Goal: Task Accomplishment & Management: Use online tool/utility

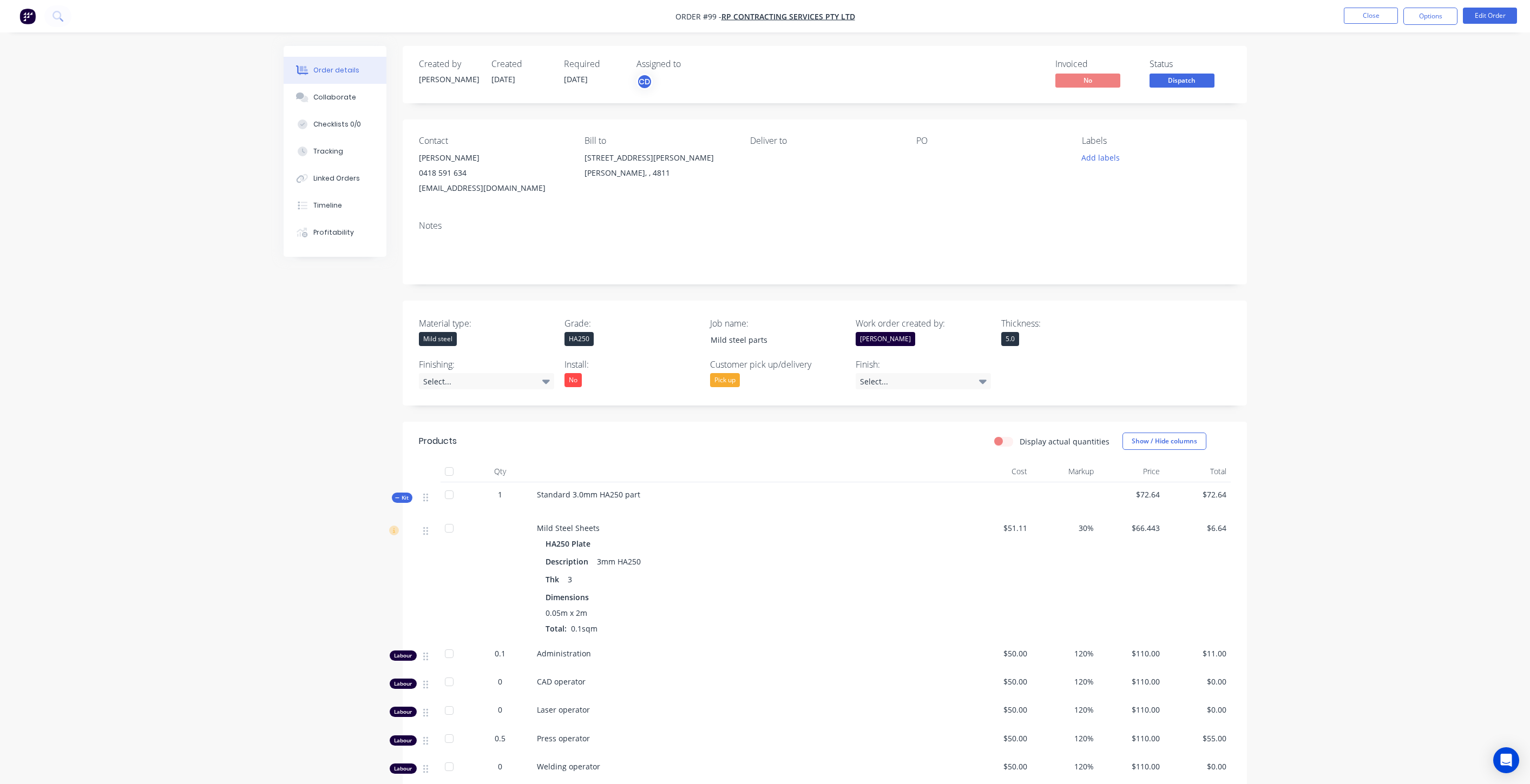
scroll to position [240, 0]
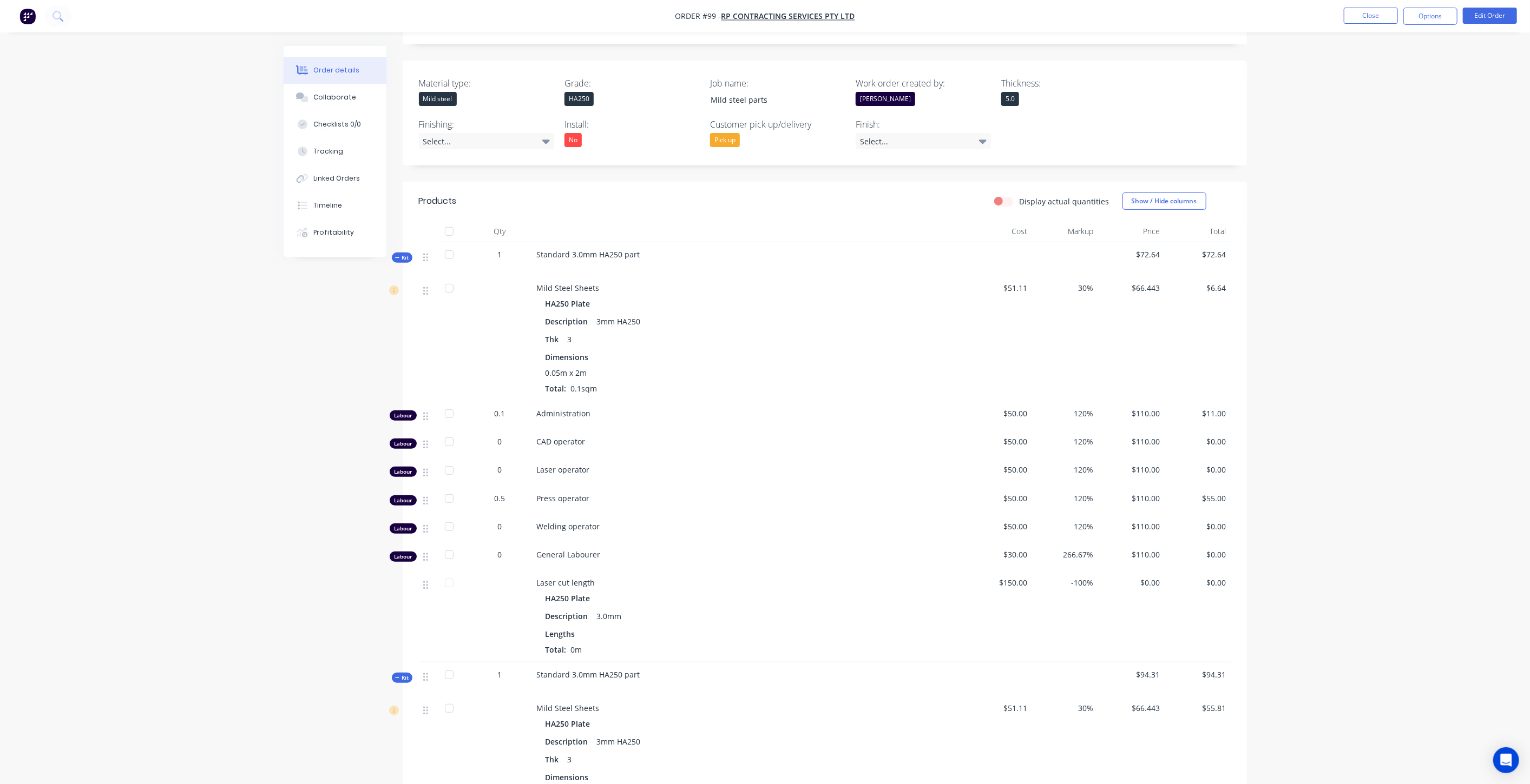
click at [24, 18] on img "button" at bounding box center [28, 16] width 16 height 16
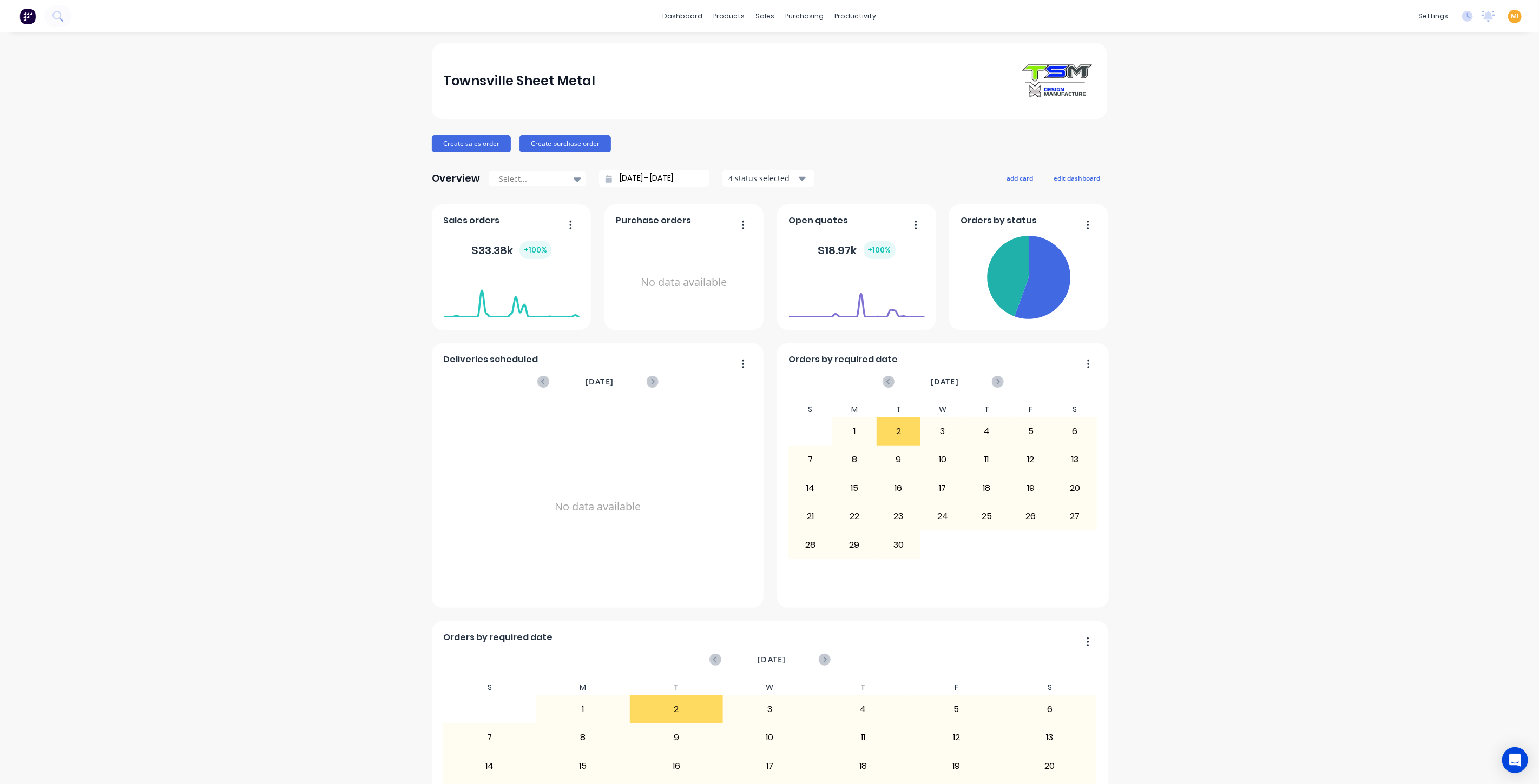
click at [1511, 17] on span "MI" at bounding box center [1514, 16] width 8 height 10
click at [1419, 136] on div "Sign out" at bounding box center [1422, 135] width 29 height 10
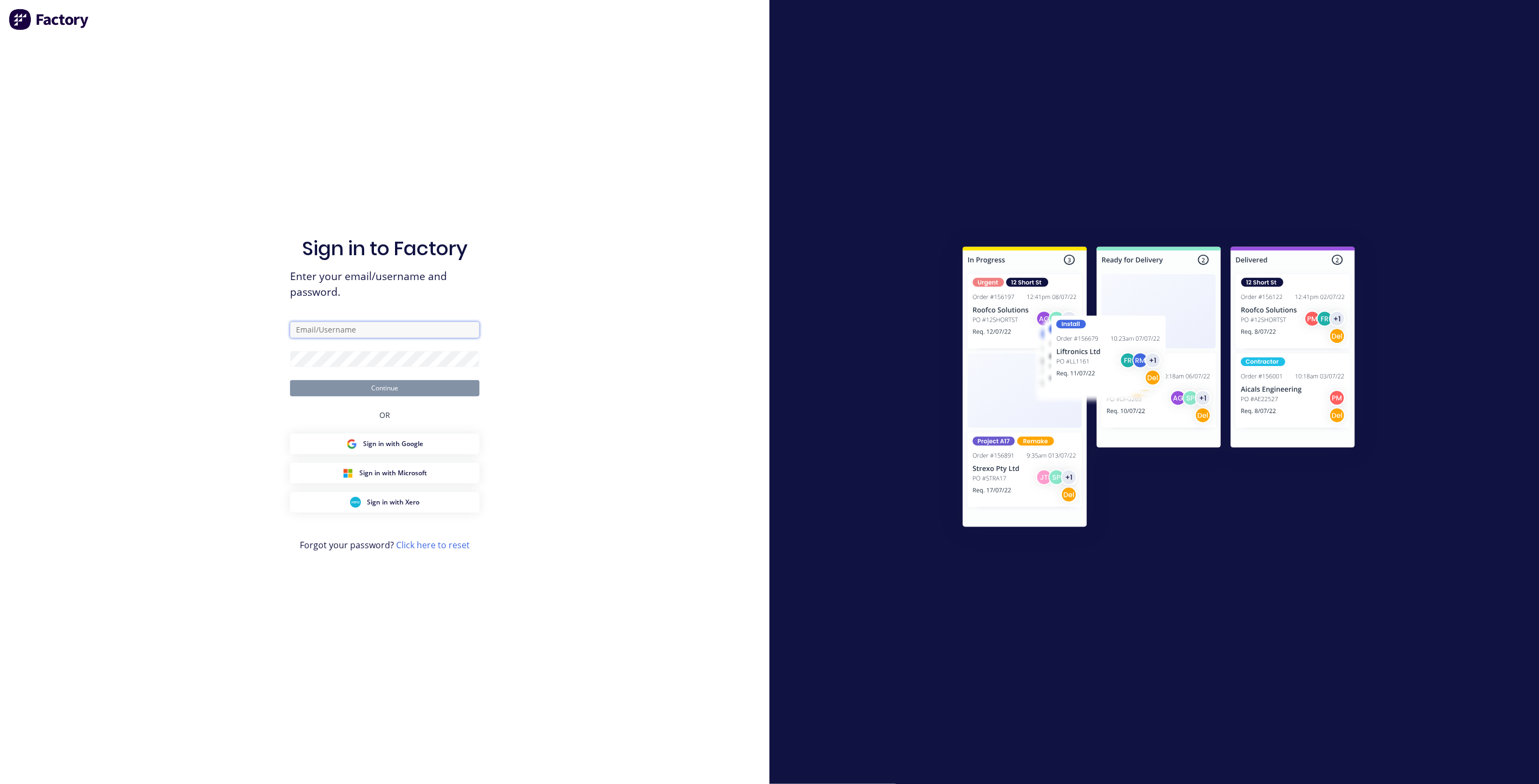
click at [347, 324] on input "text" at bounding box center [384, 330] width 189 height 16
type input "team+maricardemo@factory.app"
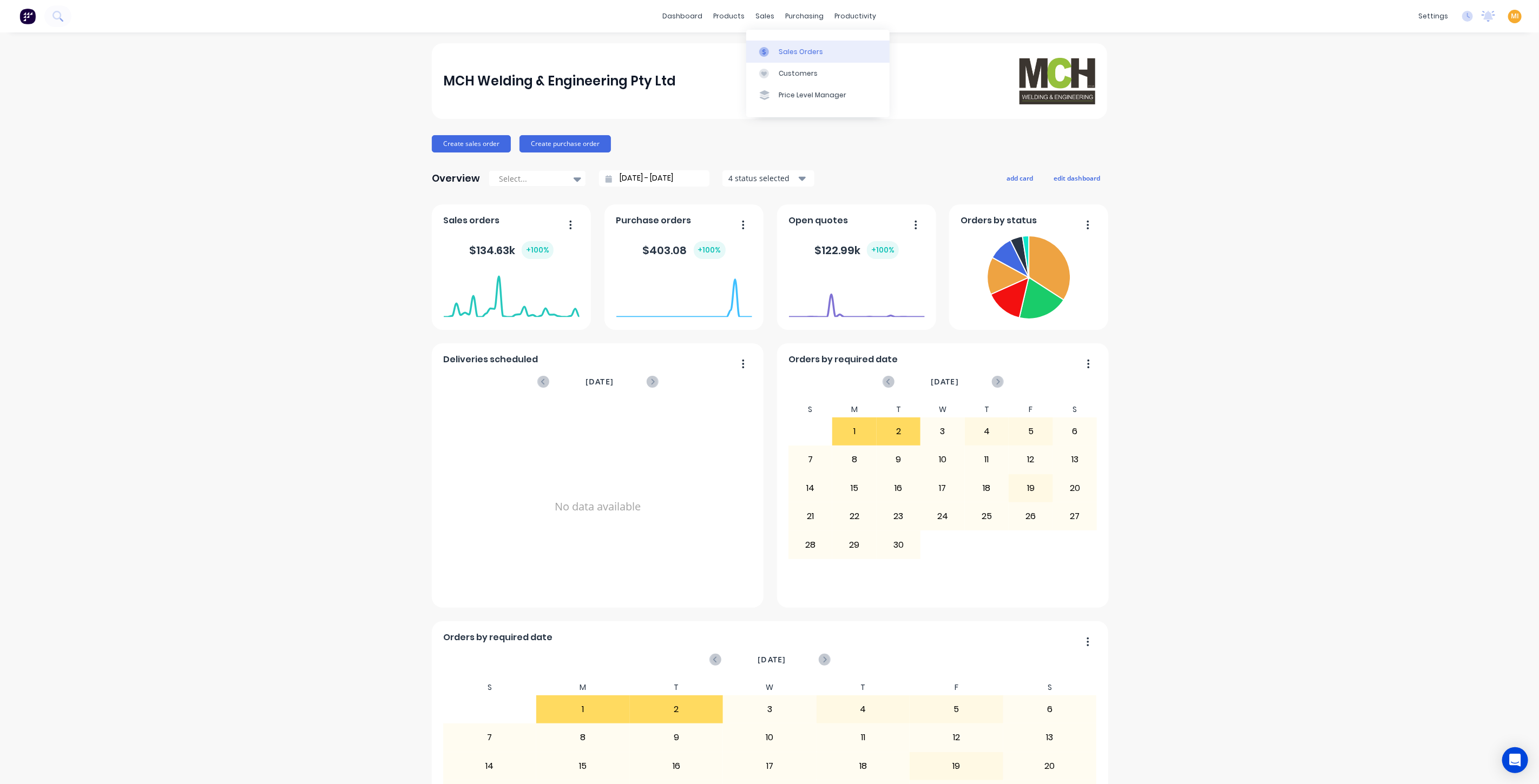
click at [802, 47] on div "Sales Orders" at bounding box center [801, 52] width 44 height 10
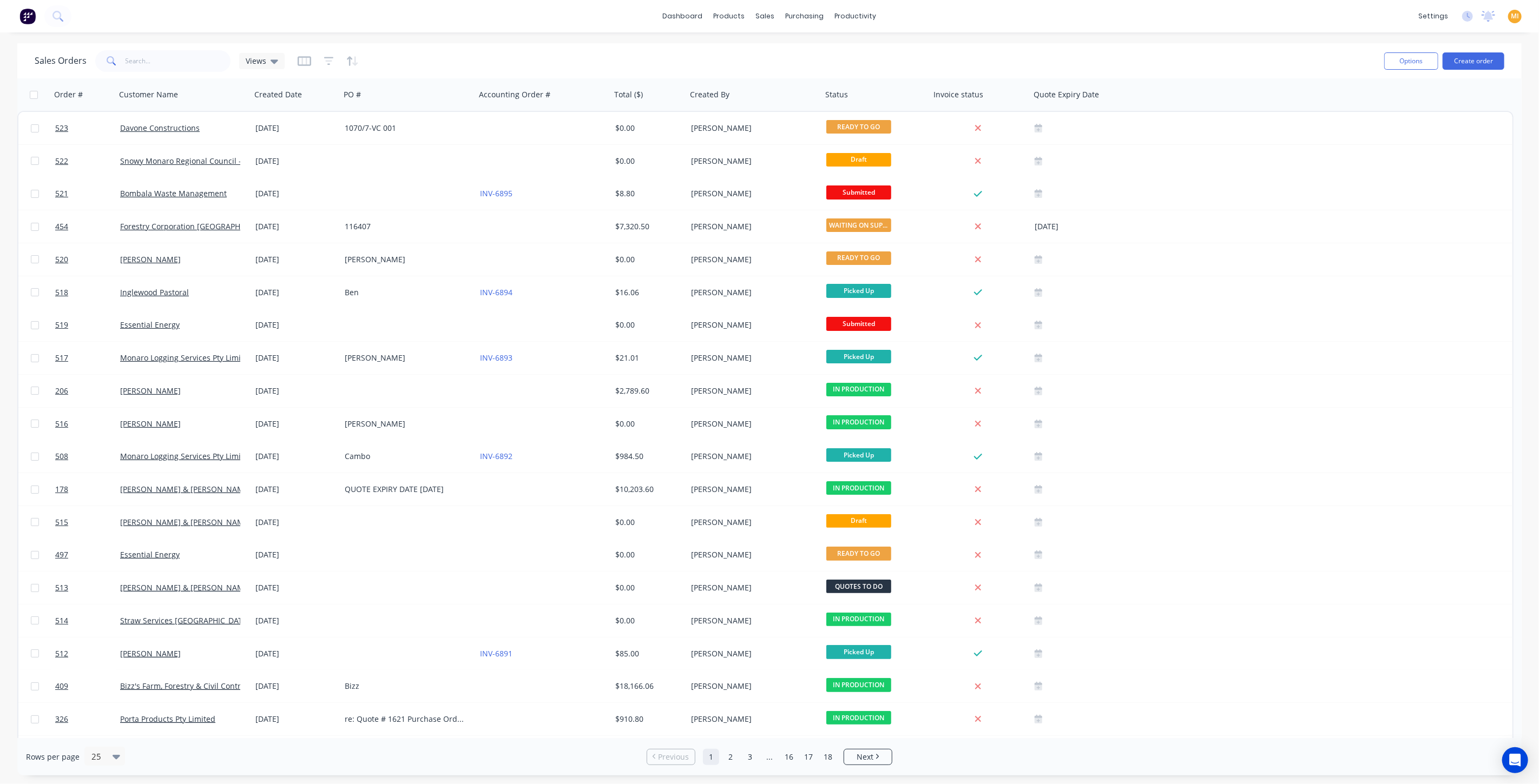
click at [149, 48] on div "Sales Orders Views" at bounding box center [705, 60] width 1340 height 27
click at [147, 52] on input "text" at bounding box center [178, 61] width 105 height 22
paste input "522"
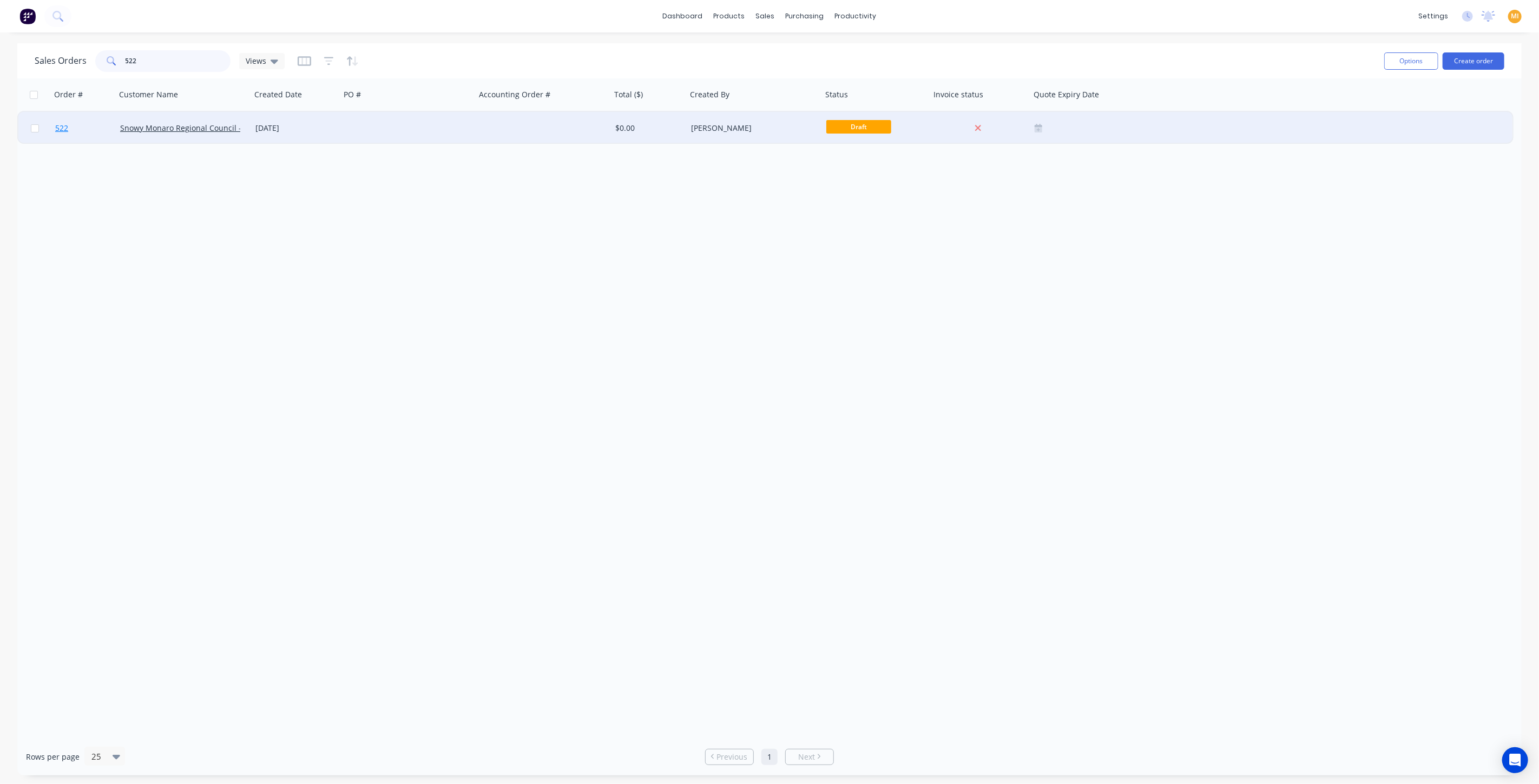
type input "522"
click at [80, 141] on link "522" at bounding box center [88, 128] width 65 height 33
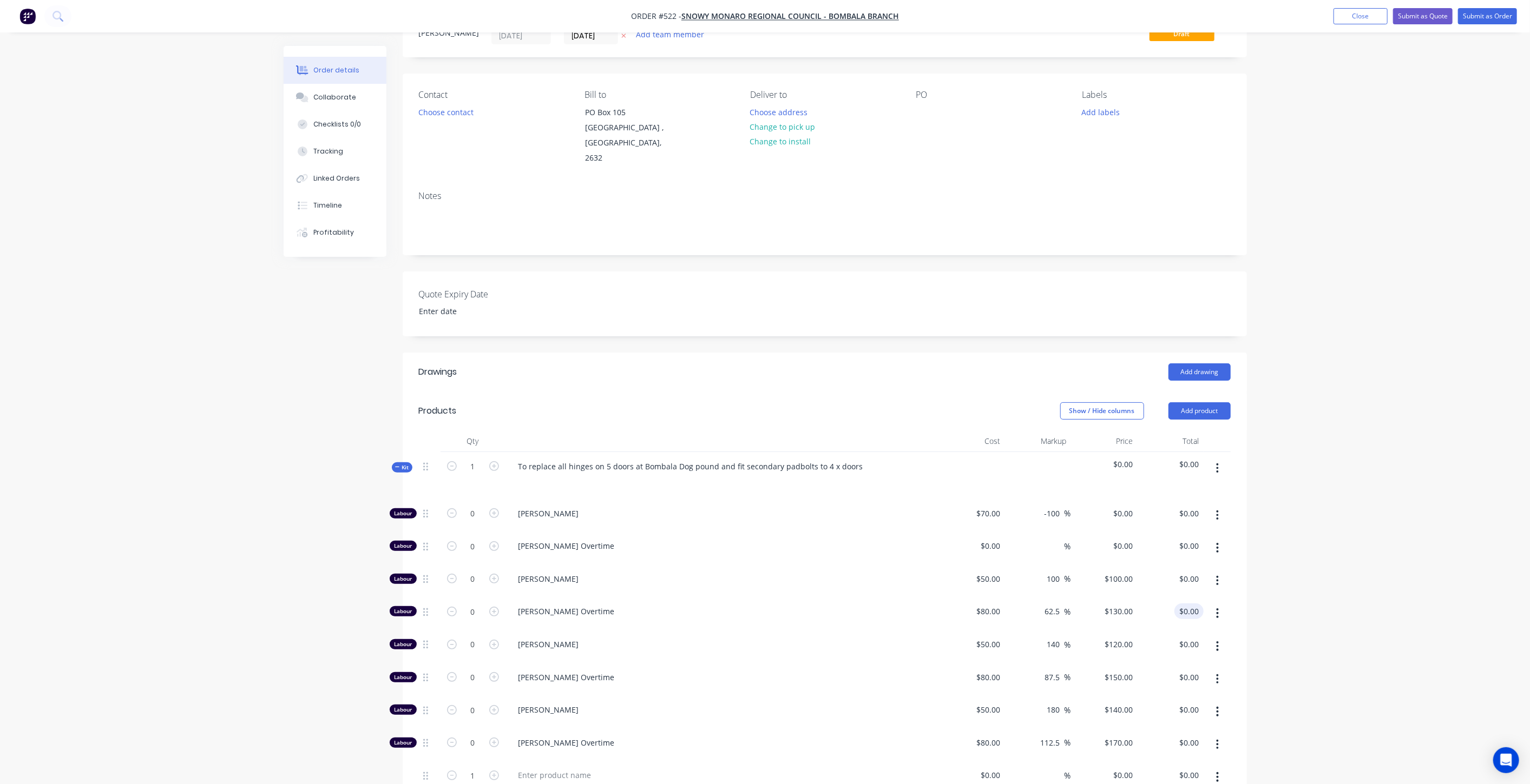
scroll to position [240, 0]
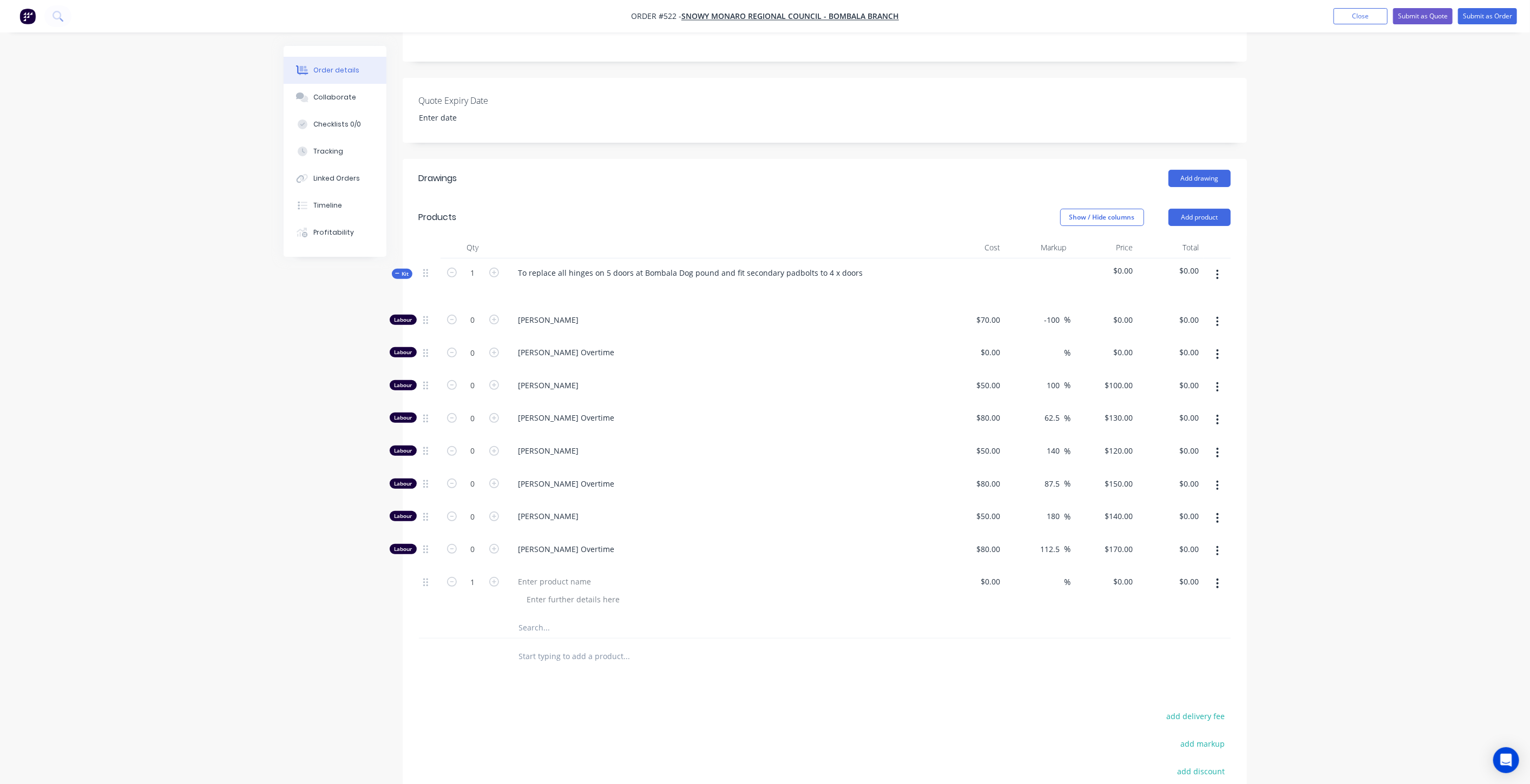
click at [1129, 265] on span "$0.00" at bounding box center [1104, 271] width 58 height 11
click at [1195, 265] on span "$0.00" at bounding box center [1170, 271] width 58 height 11
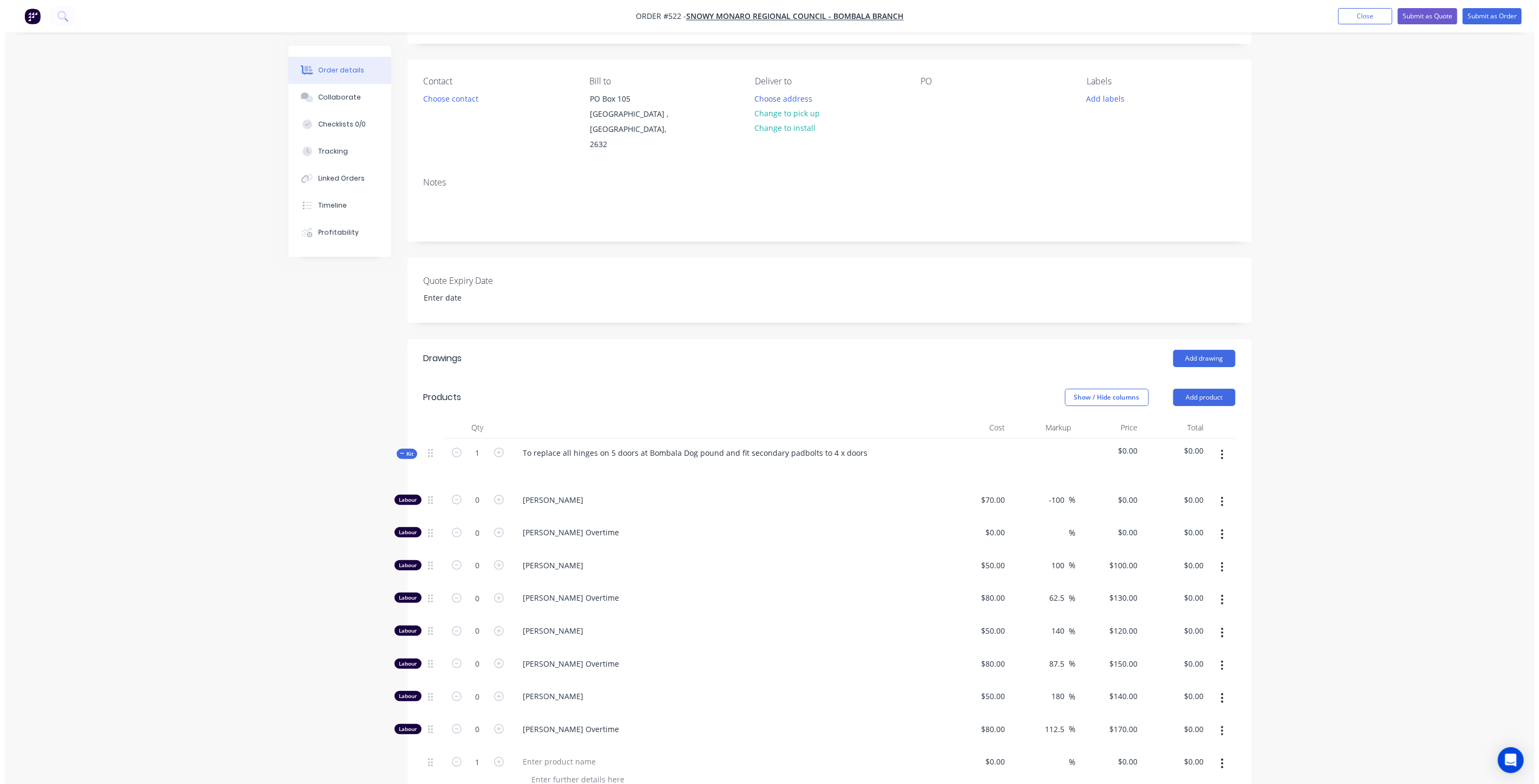
scroll to position [0, 0]
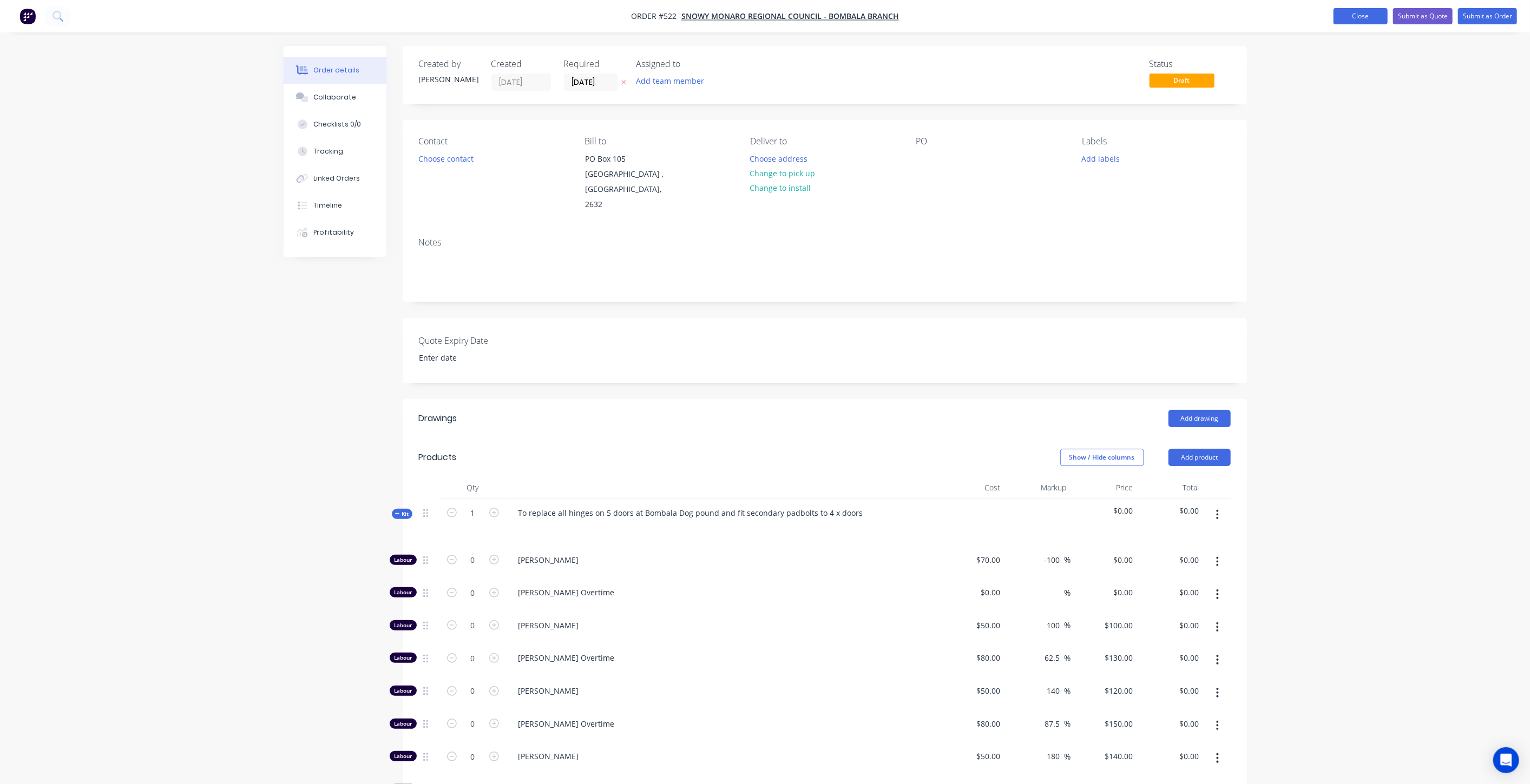
click at [1341, 18] on button "Close" at bounding box center [1360, 16] width 54 height 16
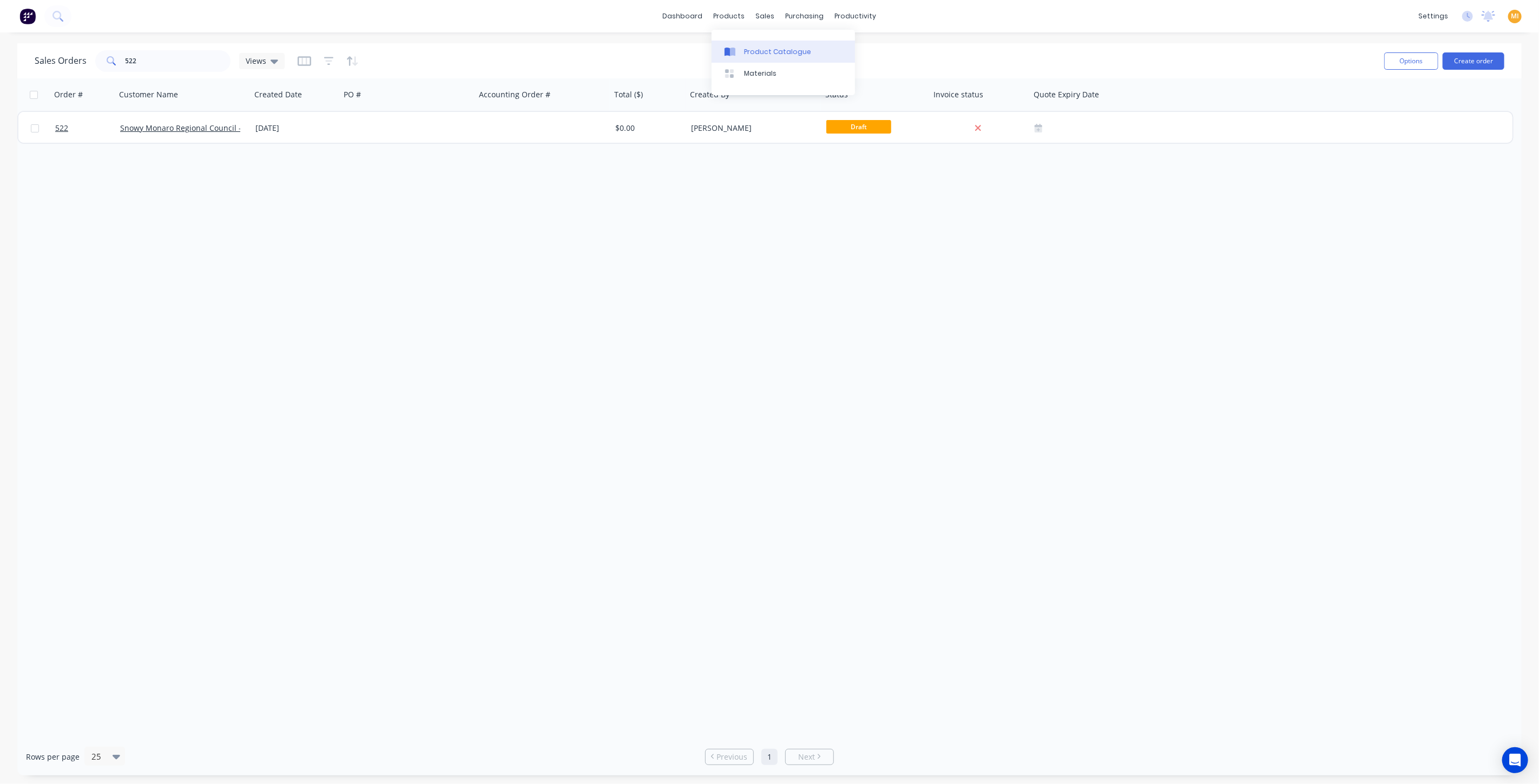
click at [771, 49] on div "Product Catalogue" at bounding box center [778, 52] width 67 height 10
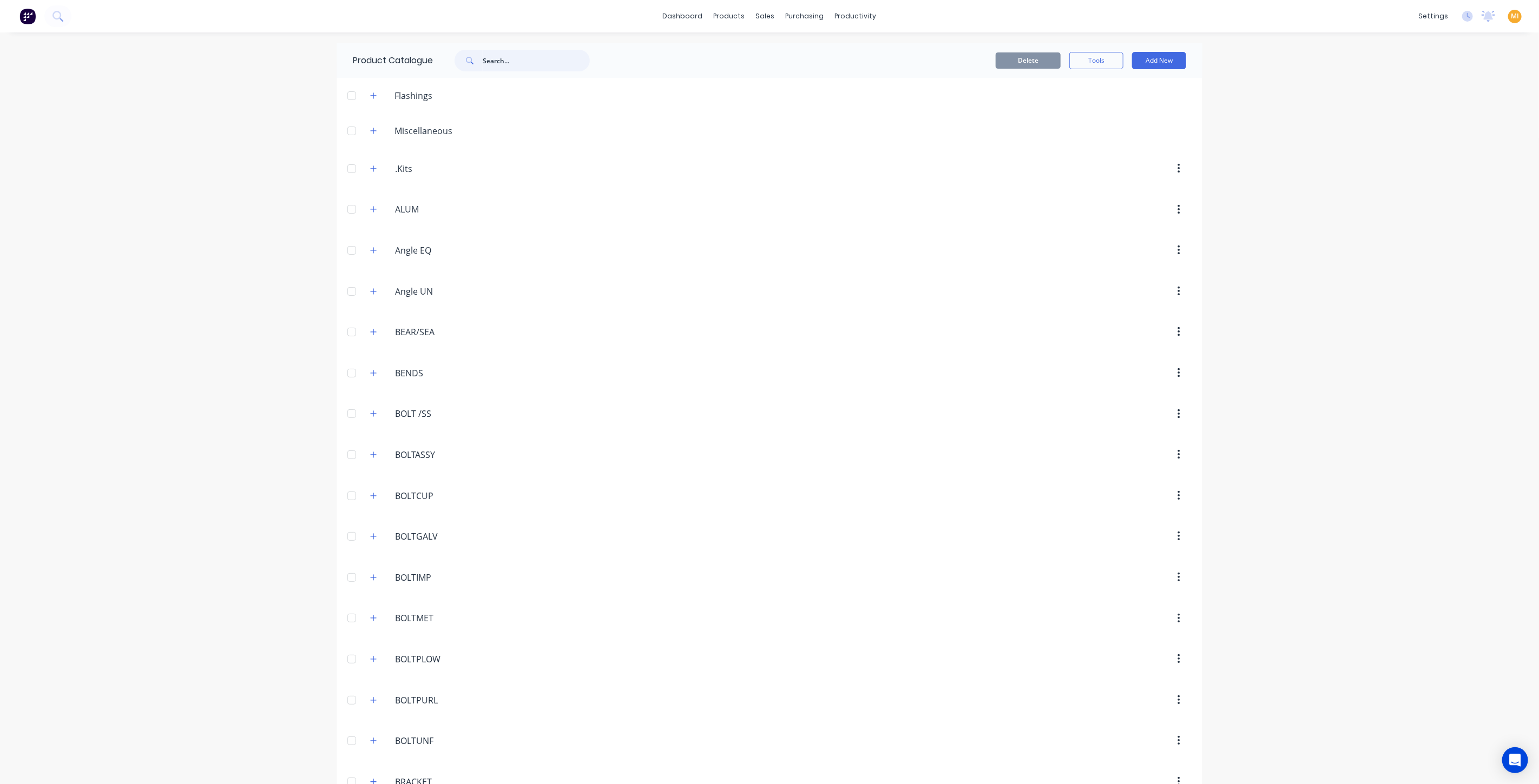
click at [538, 63] on input "text" at bounding box center [536, 60] width 107 height 22
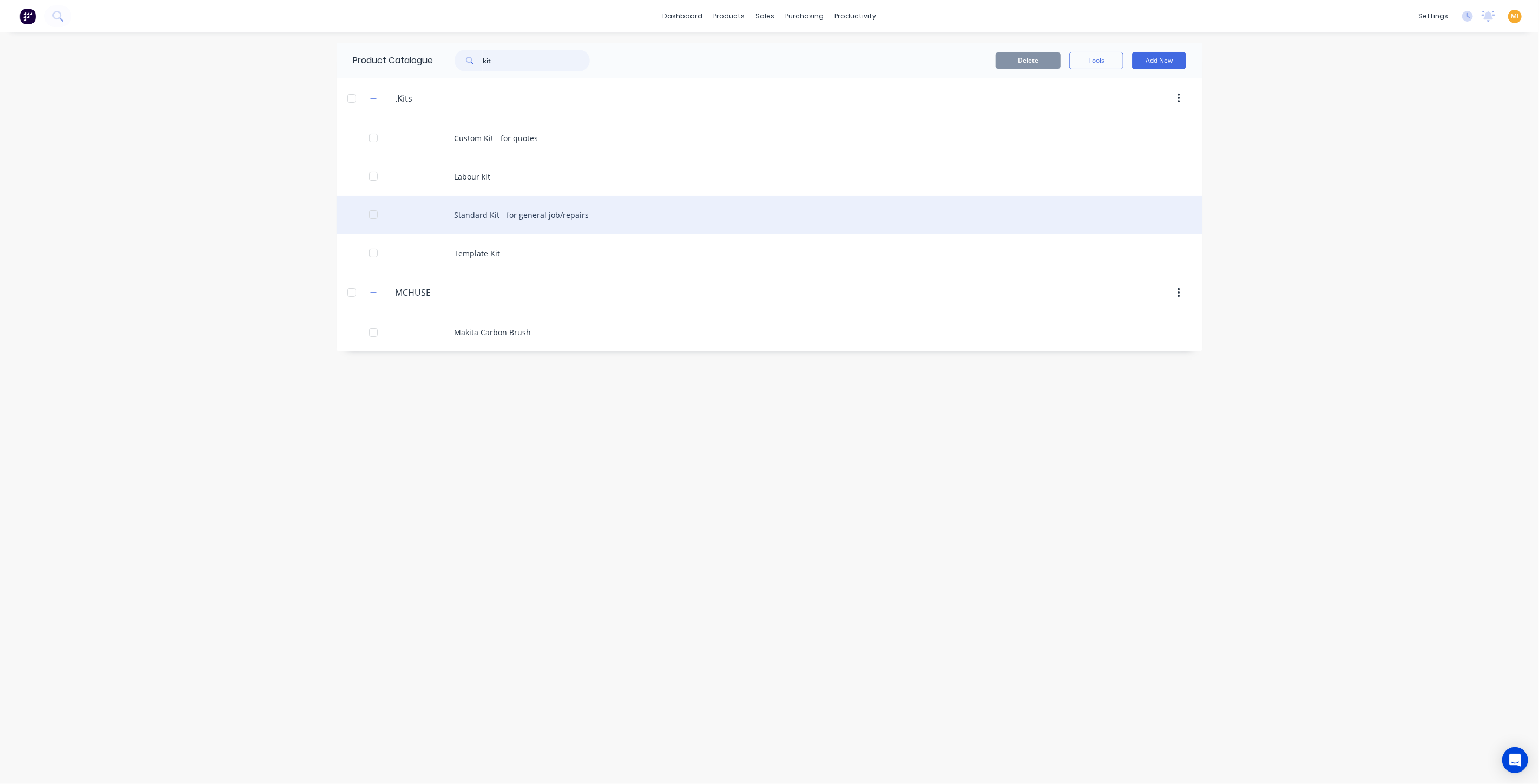
type input "kit"
click at [510, 216] on div "Standard Kit - for general job/repairs" at bounding box center [770, 215] width 866 height 38
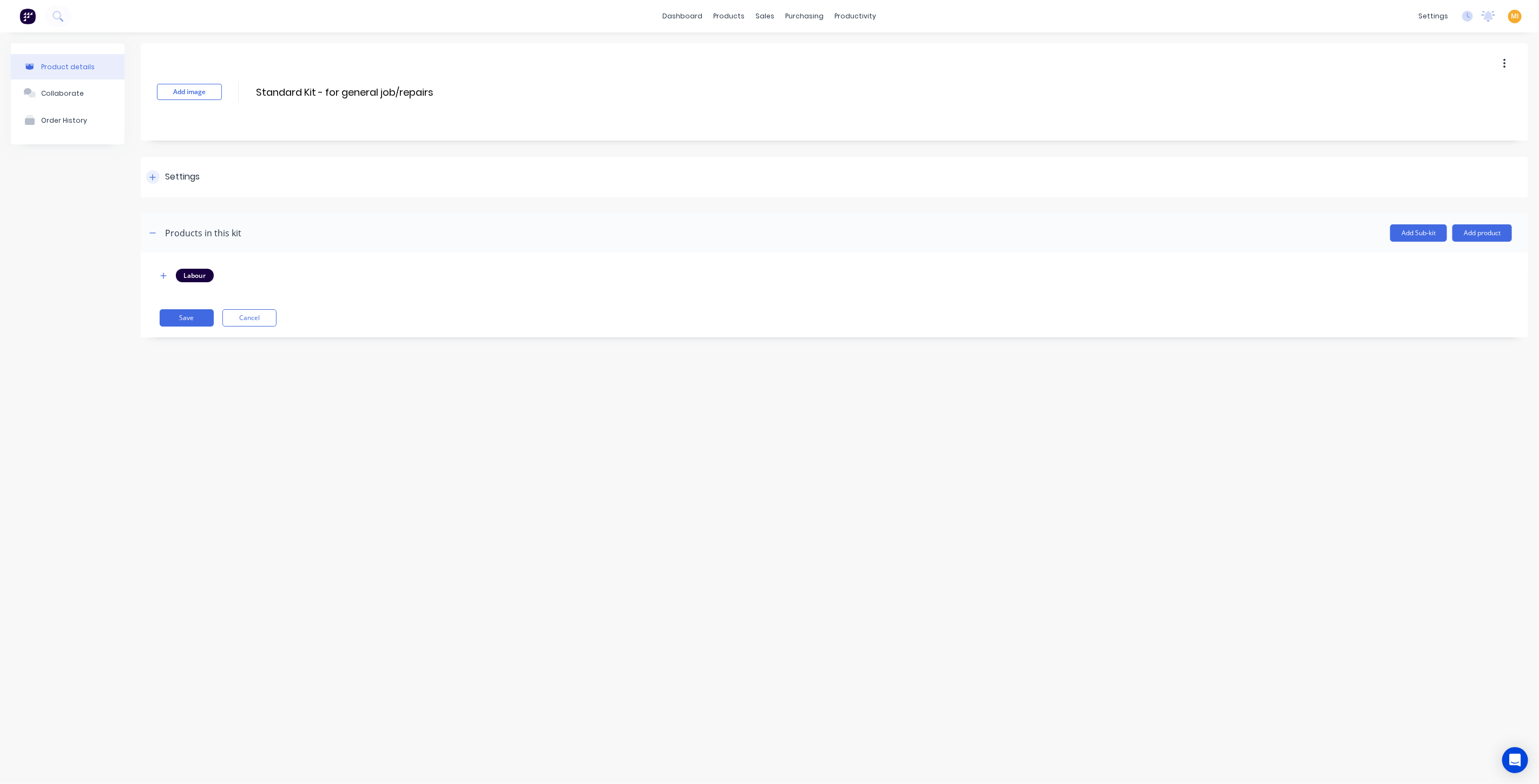
click at [210, 174] on div "Settings" at bounding box center [834, 177] width 1387 height 41
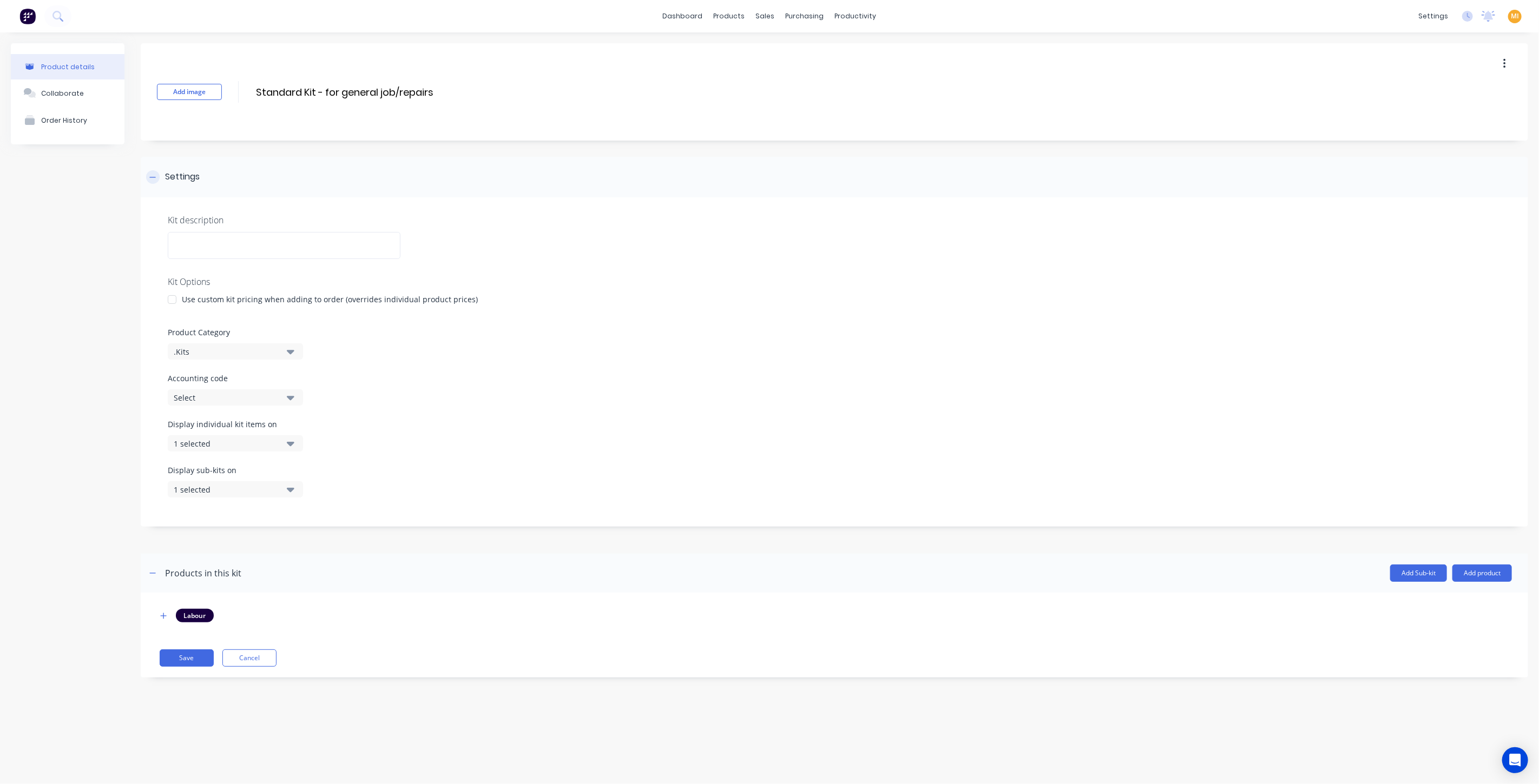
click at [210, 174] on div "Settings" at bounding box center [834, 177] width 1387 height 41
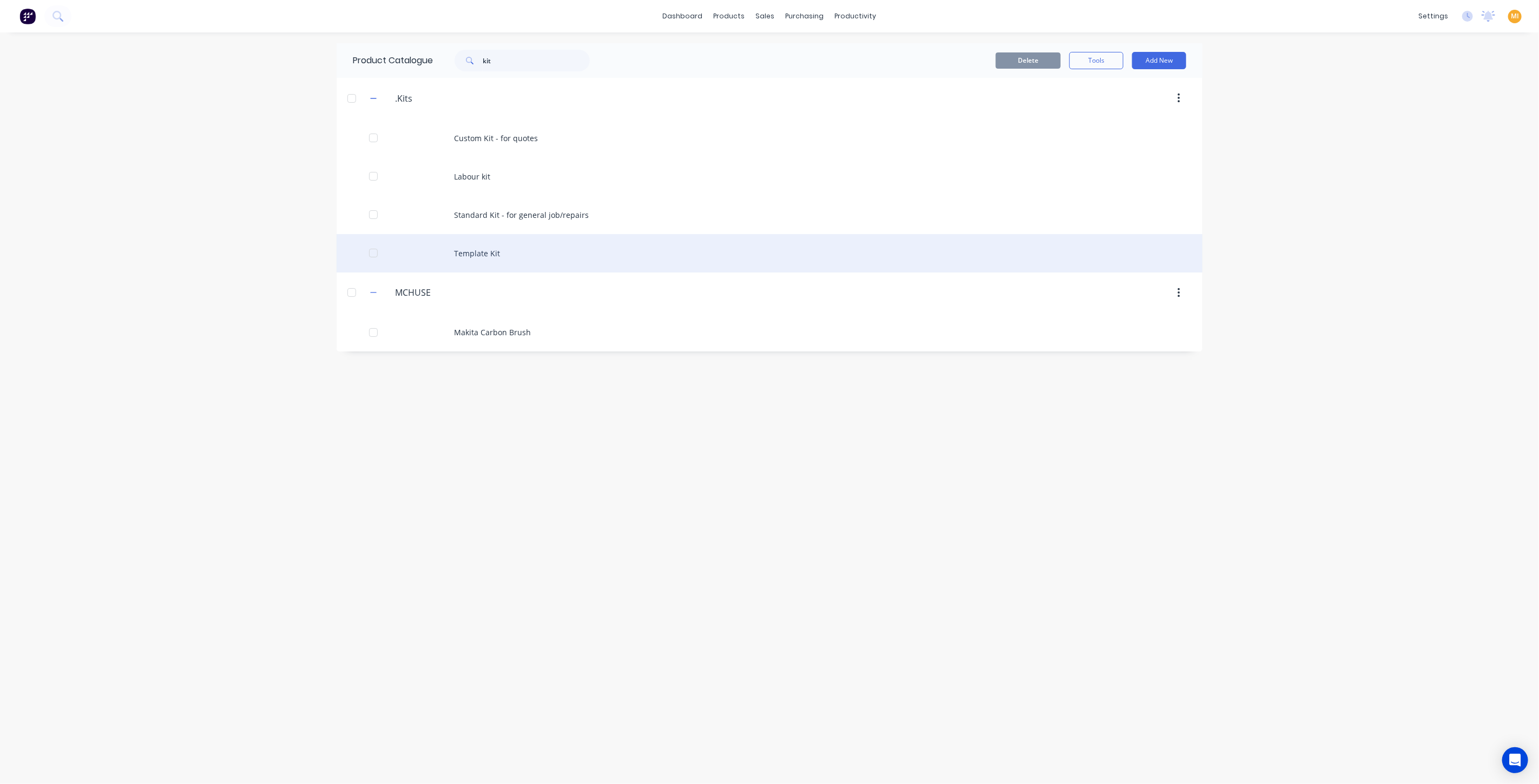
click at [485, 245] on div "Template Kit" at bounding box center [770, 253] width 866 height 38
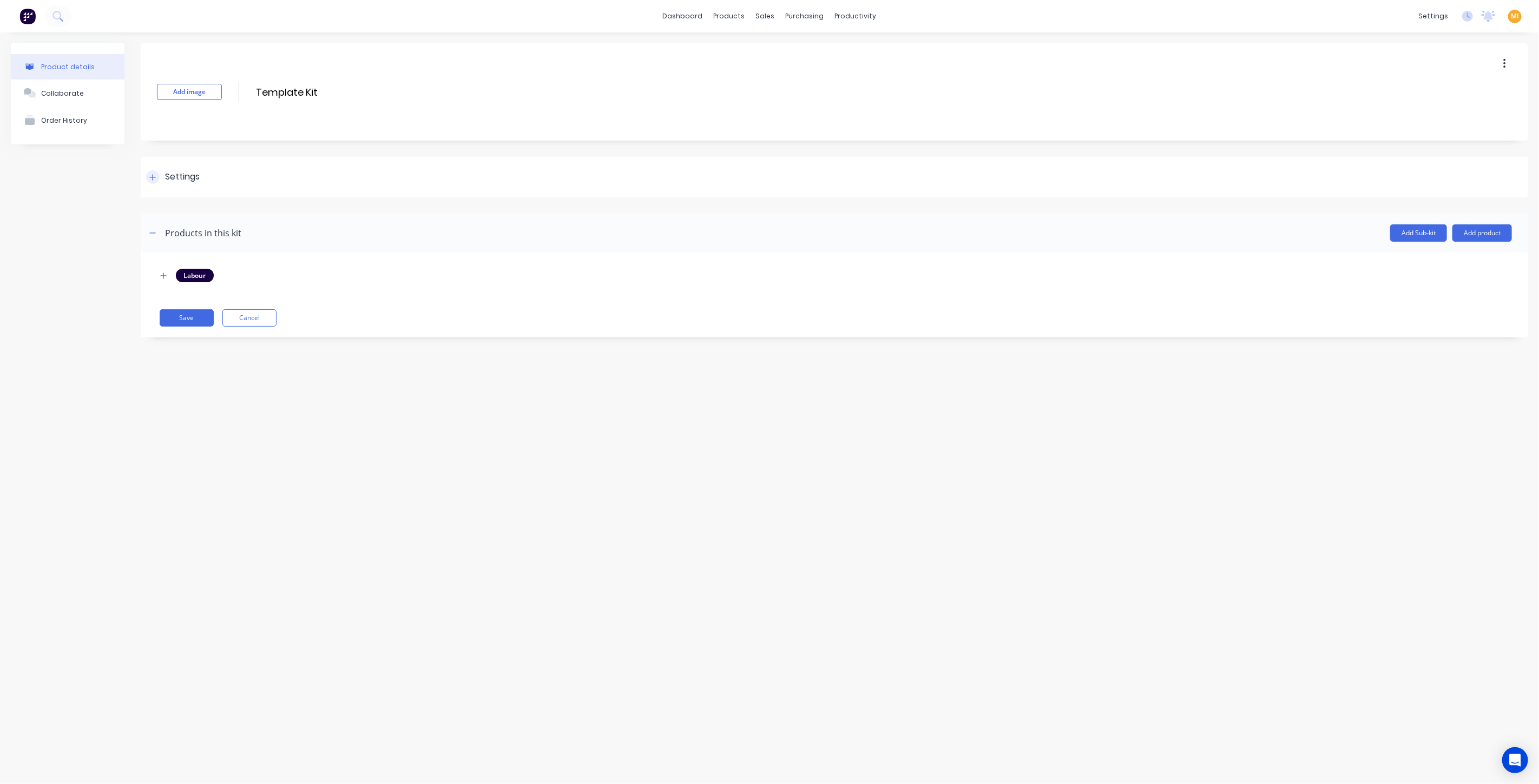
click at [183, 168] on div "Settings" at bounding box center [834, 177] width 1387 height 41
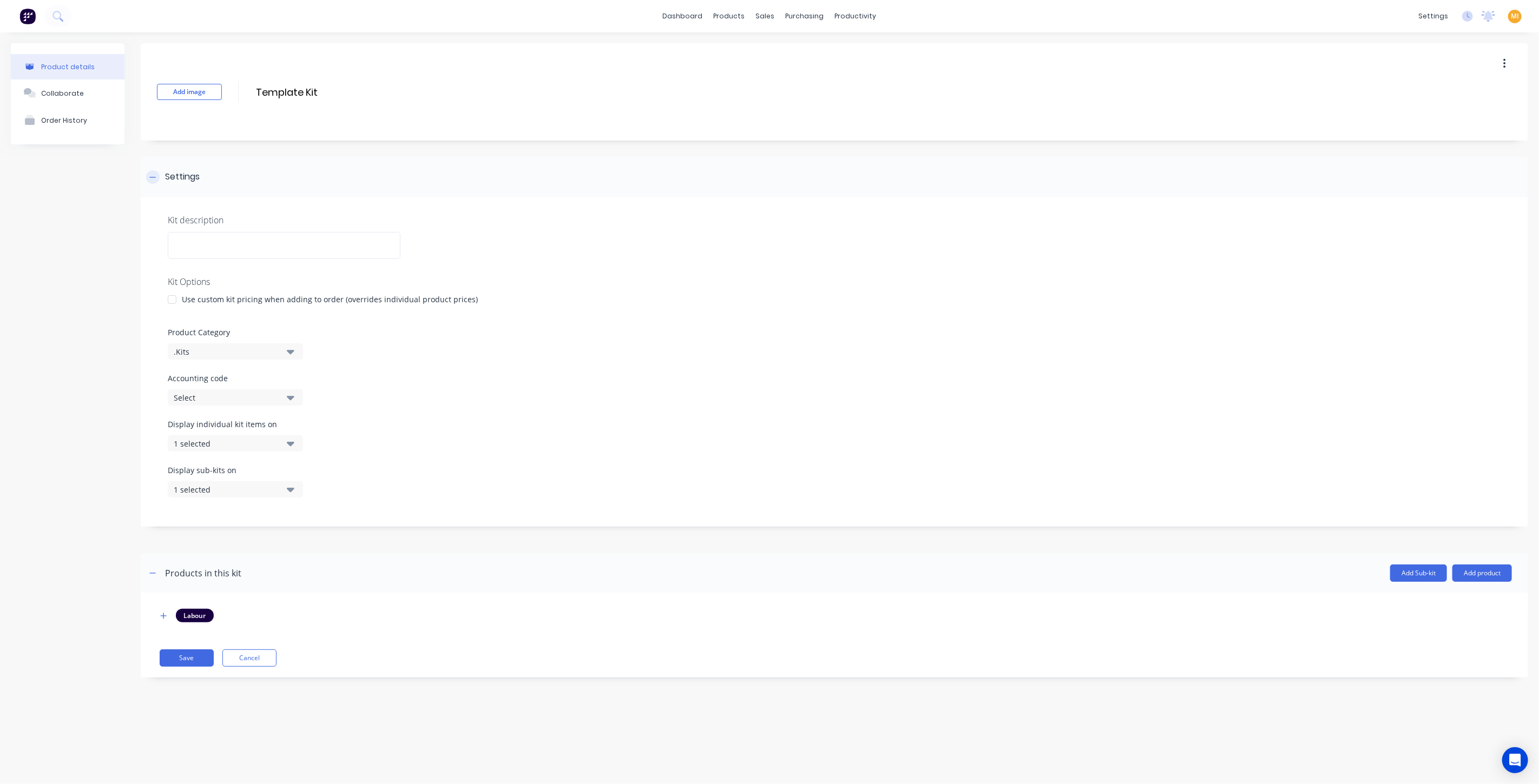
click at [183, 168] on div "Settings" at bounding box center [834, 177] width 1387 height 41
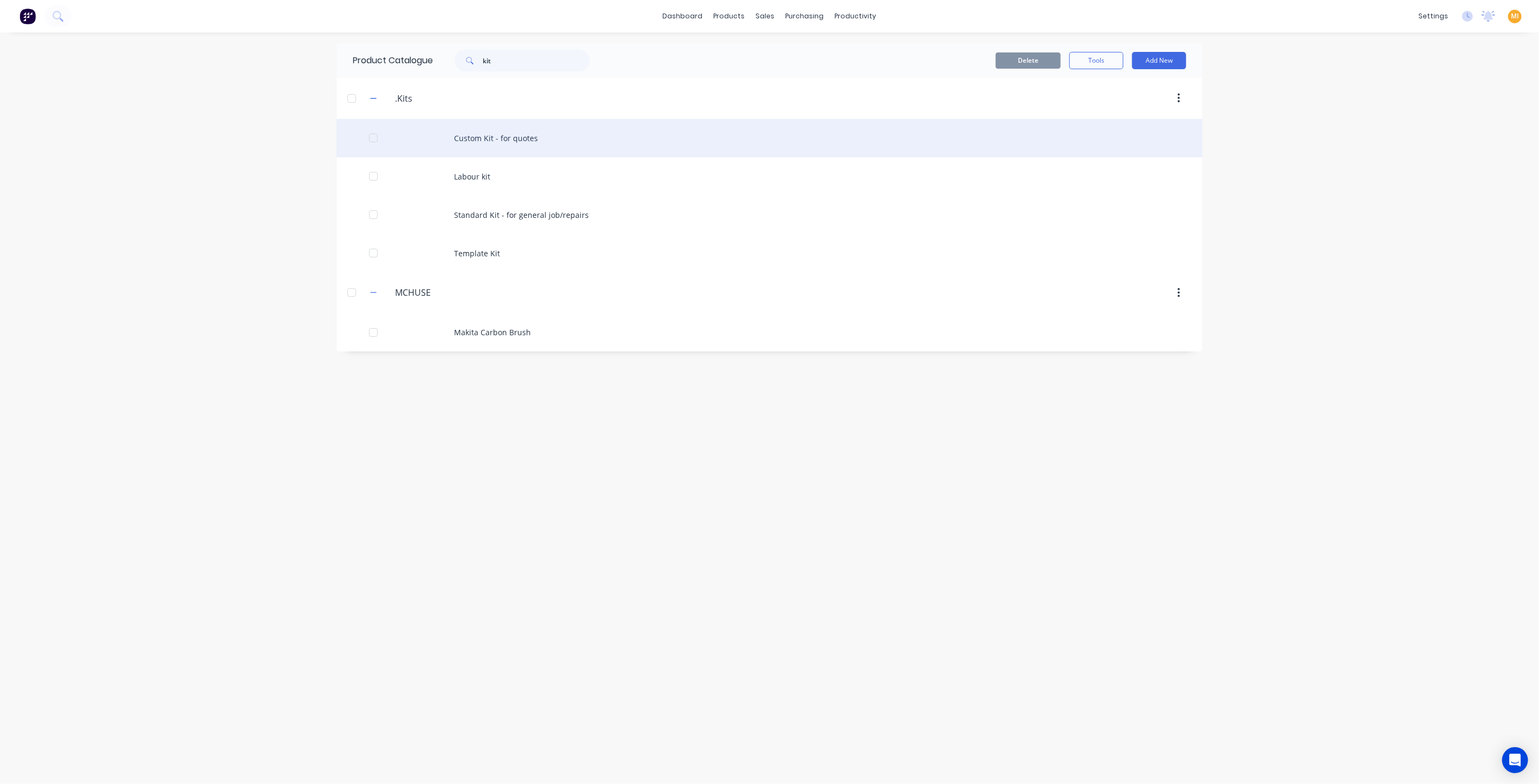
click at [533, 142] on div "Custom Kit - for quotes" at bounding box center [770, 138] width 866 height 38
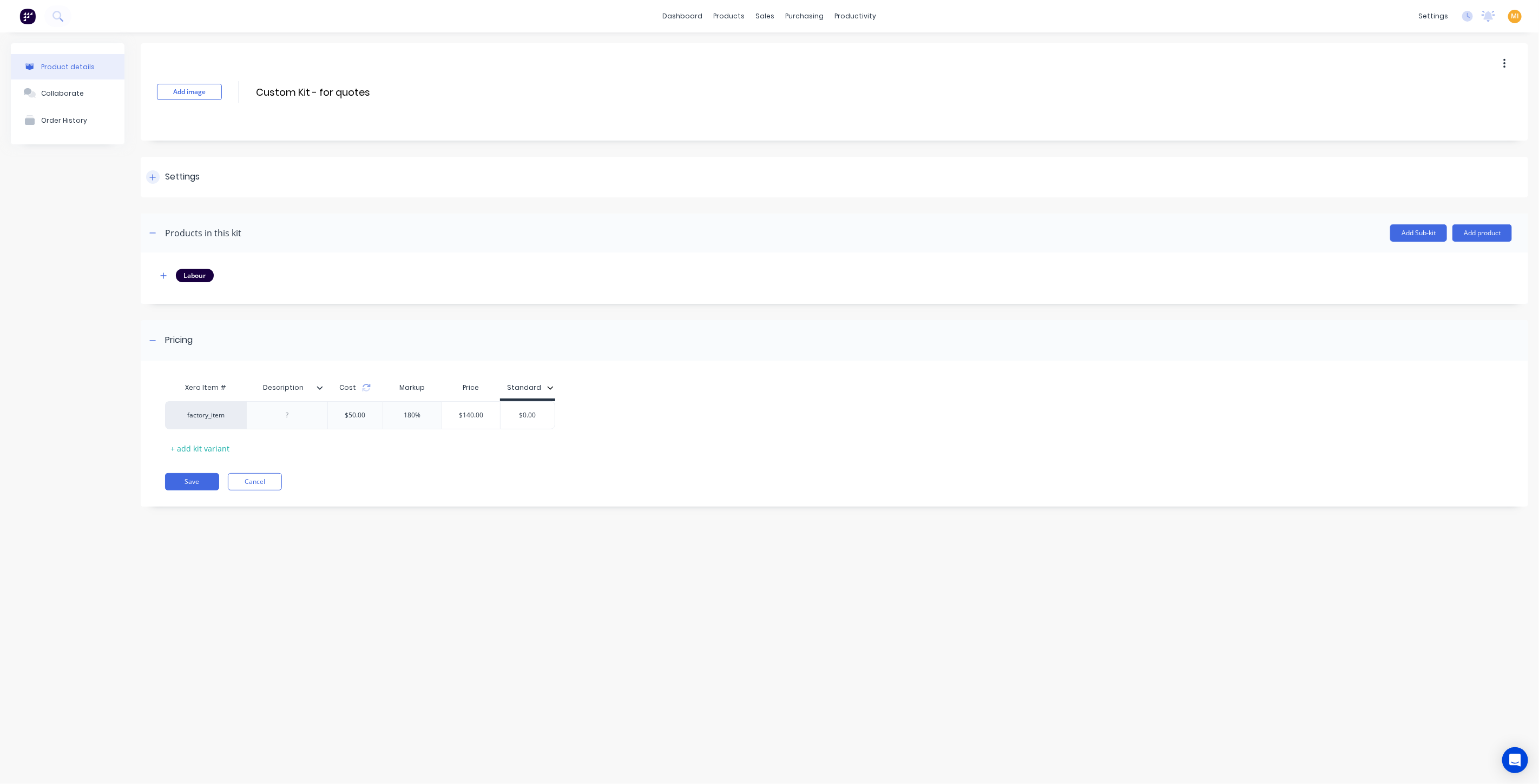
click at [221, 167] on div "Settings" at bounding box center [834, 177] width 1387 height 41
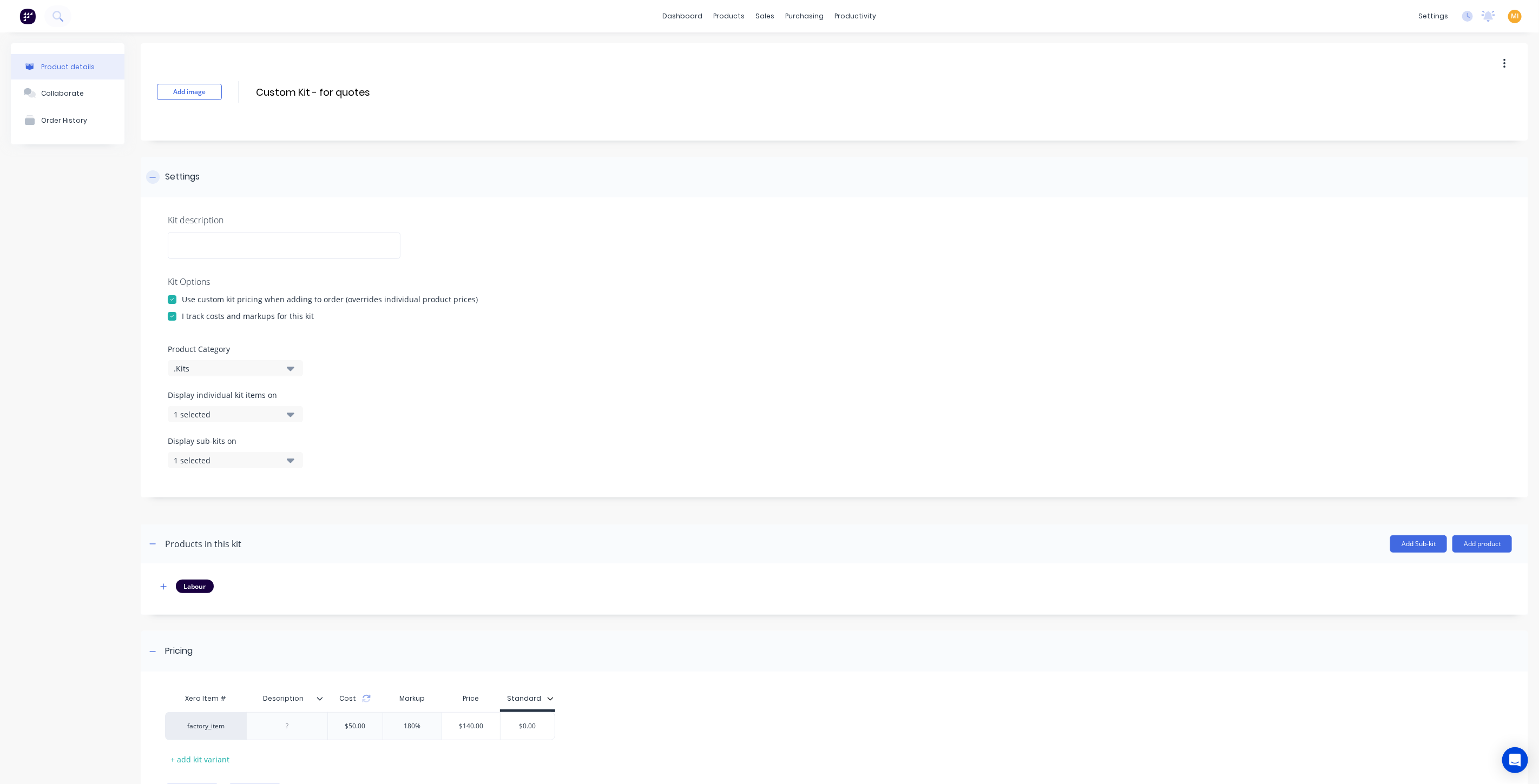
click at [221, 167] on div "Settings" at bounding box center [834, 177] width 1387 height 41
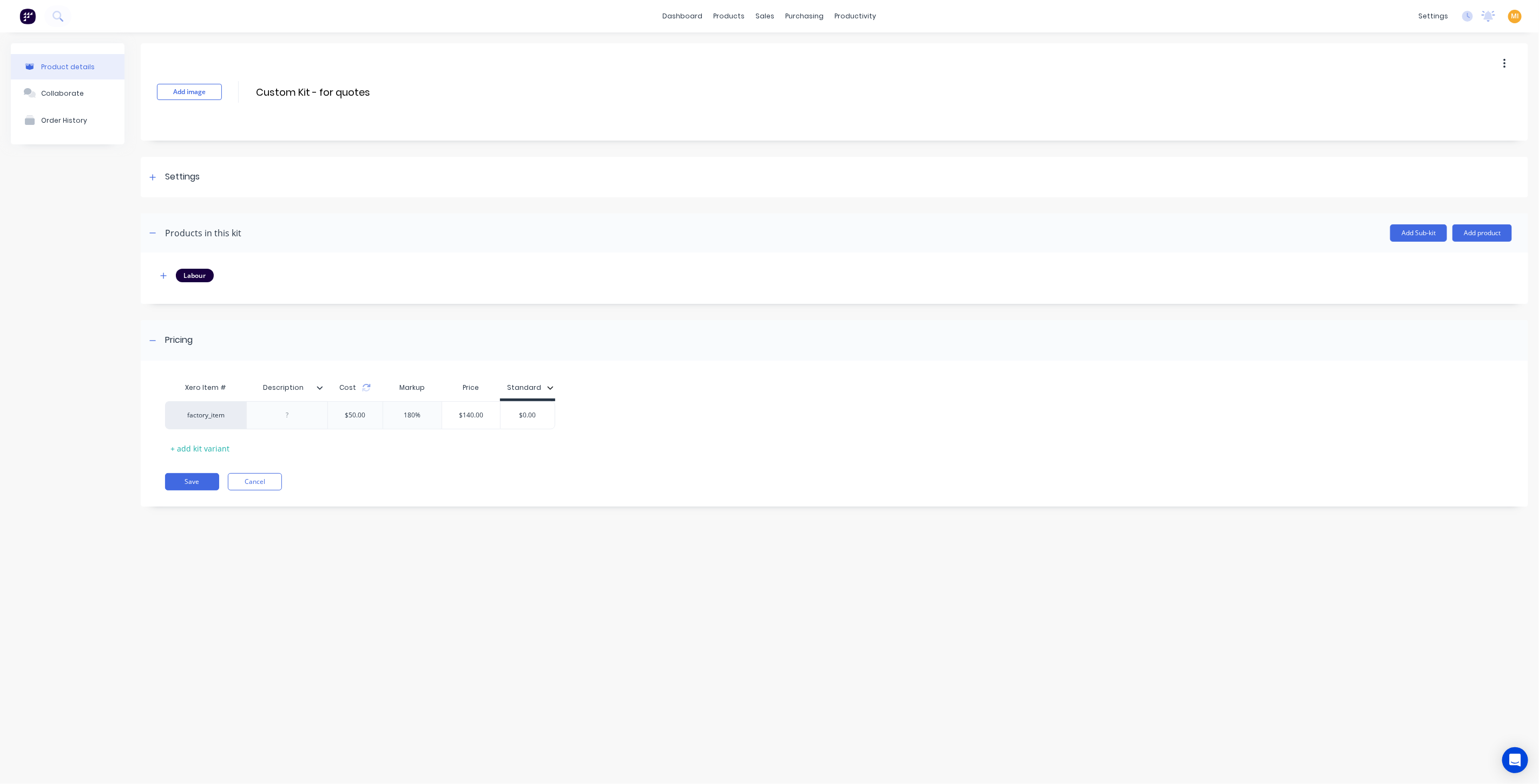
click at [210, 288] on div "Labour" at bounding box center [834, 280] width 1355 height 24
click at [167, 273] on button "button" at bounding box center [163, 276] width 14 height 14
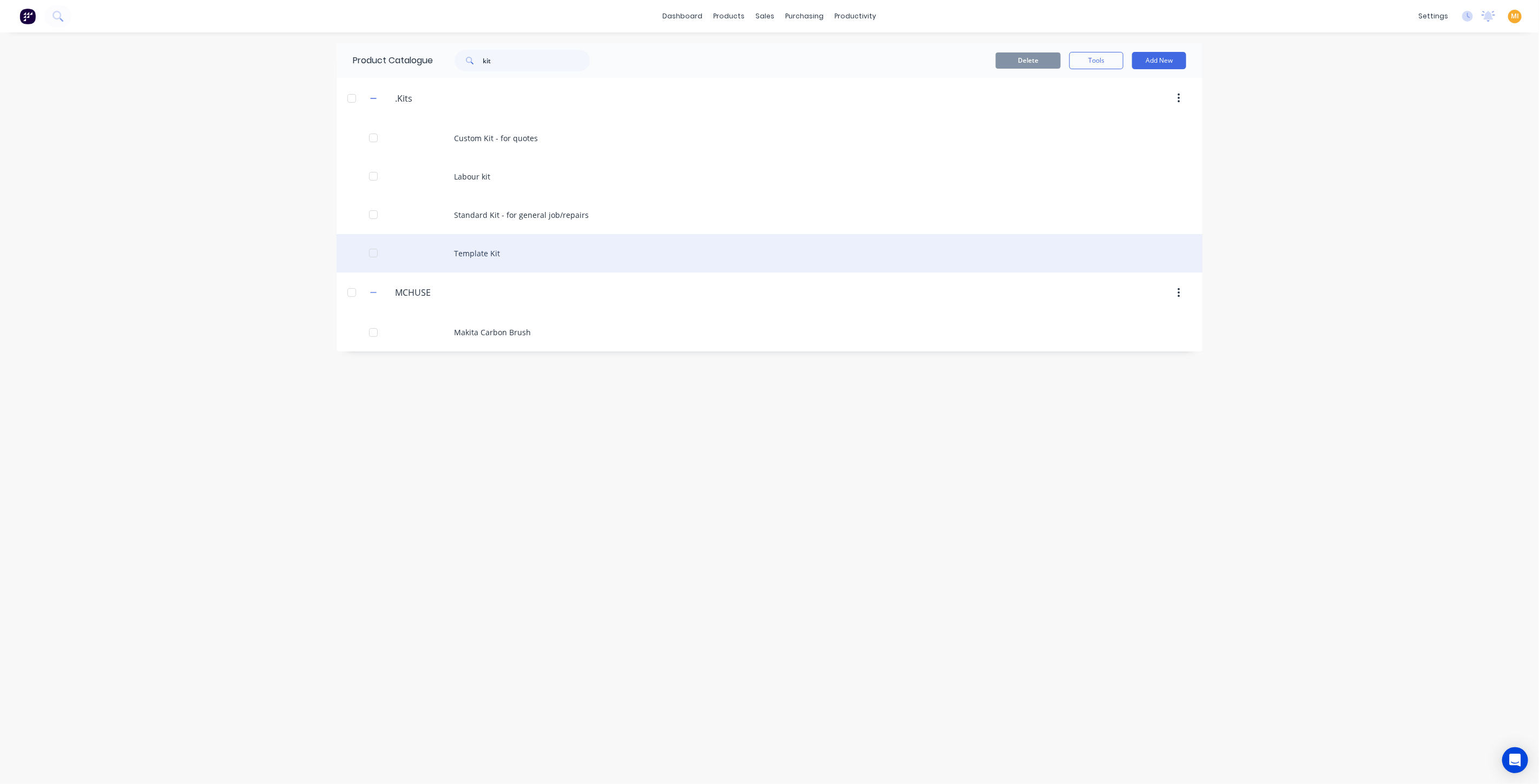
click at [512, 257] on div "Template Kit" at bounding box center [770, 253] width 866 height 38
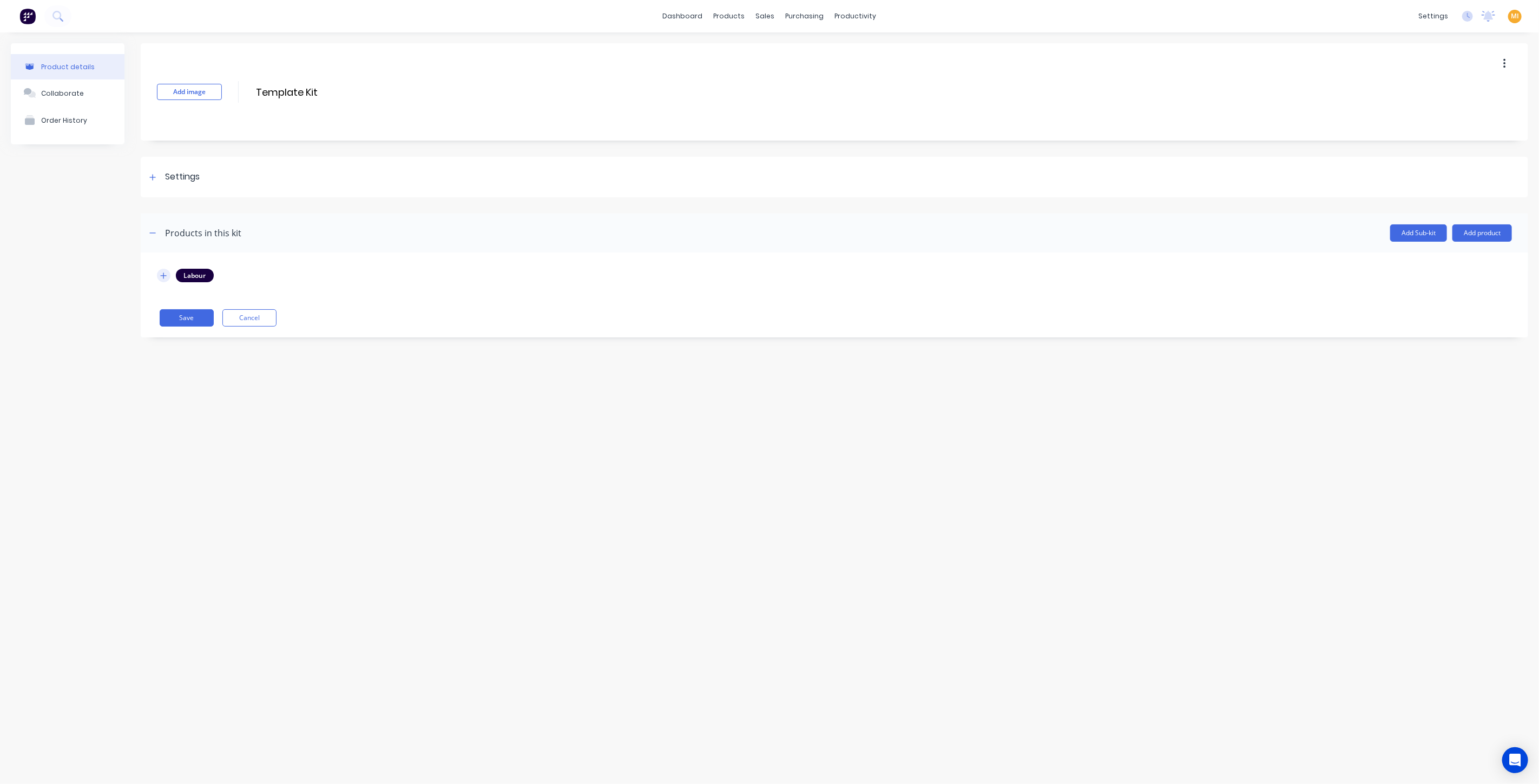
click at [163, 274] on icon "button" at bounding box center [164, 276] width 6 height 6
